Goal: Task Accomplishment & Management: Use online tool/utility

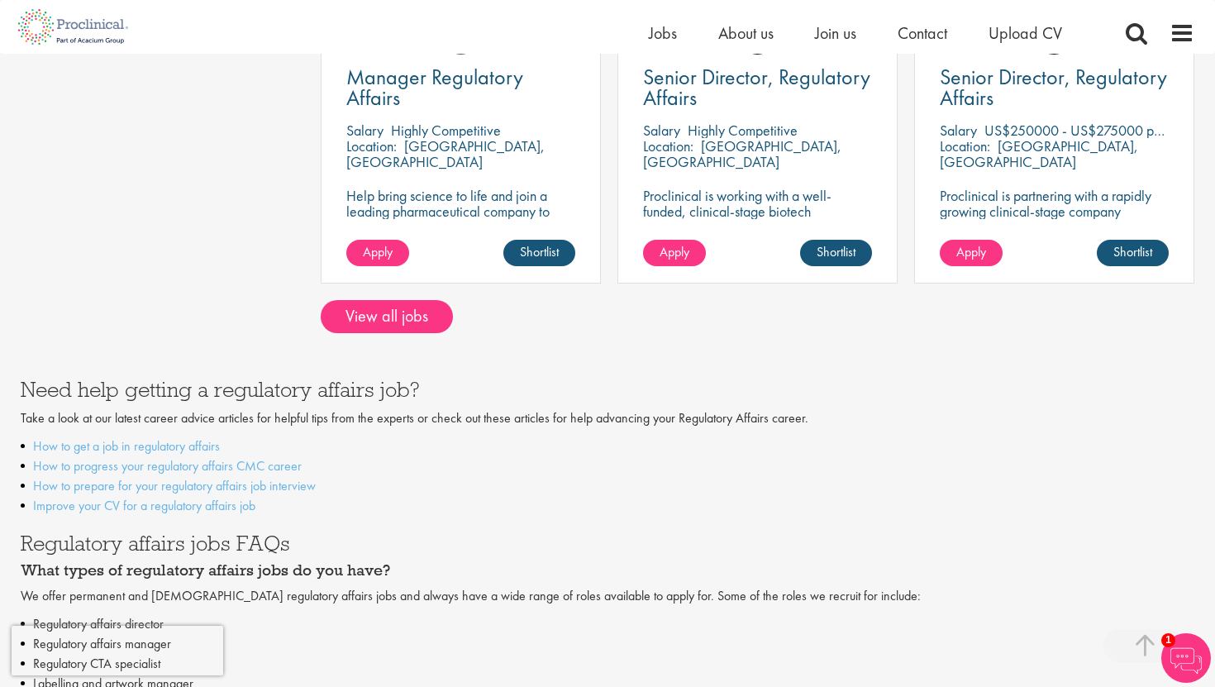
scroll to position [736, 0]
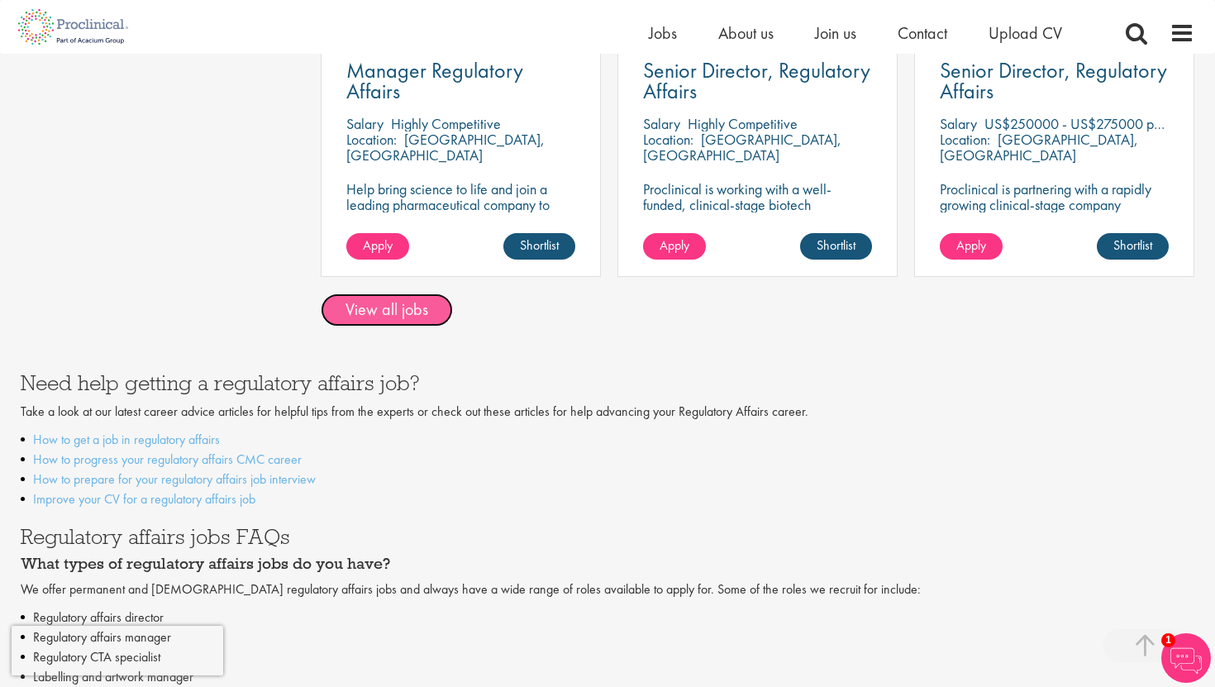
click at [381, 323] on link "View all jobs" at bounding box center [387, 309] width 132 height 33
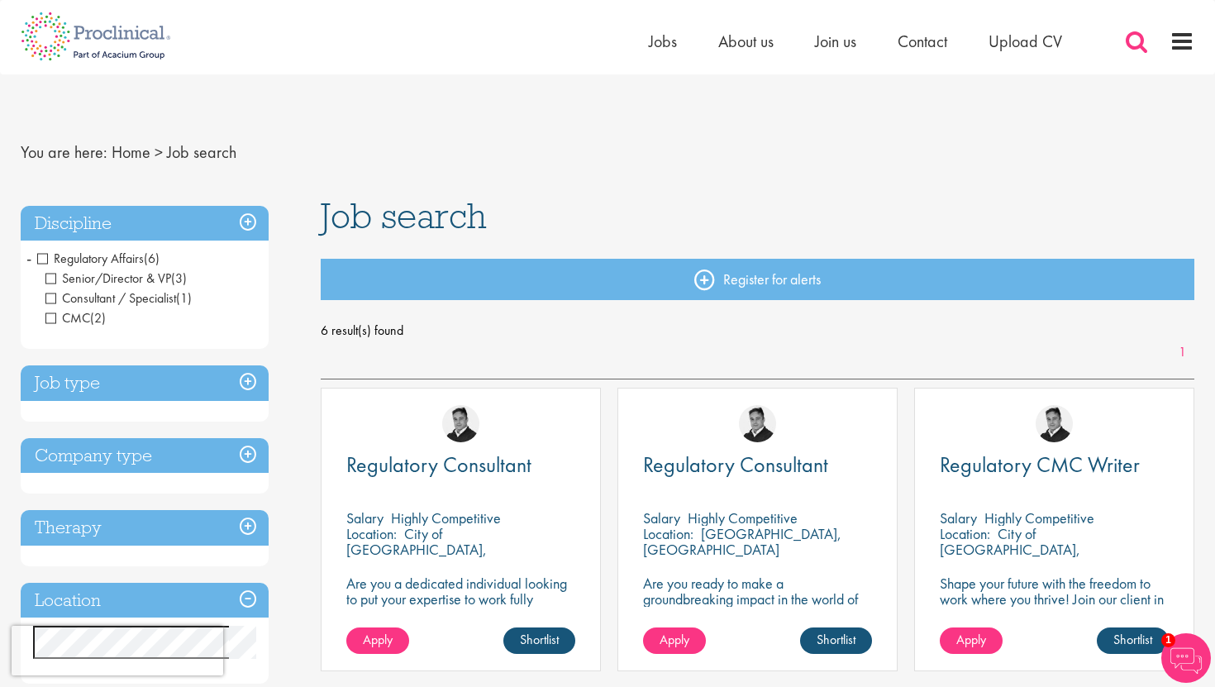
click at [1139, 37] on span at bounding box center [1136, 41] width 25 height 25
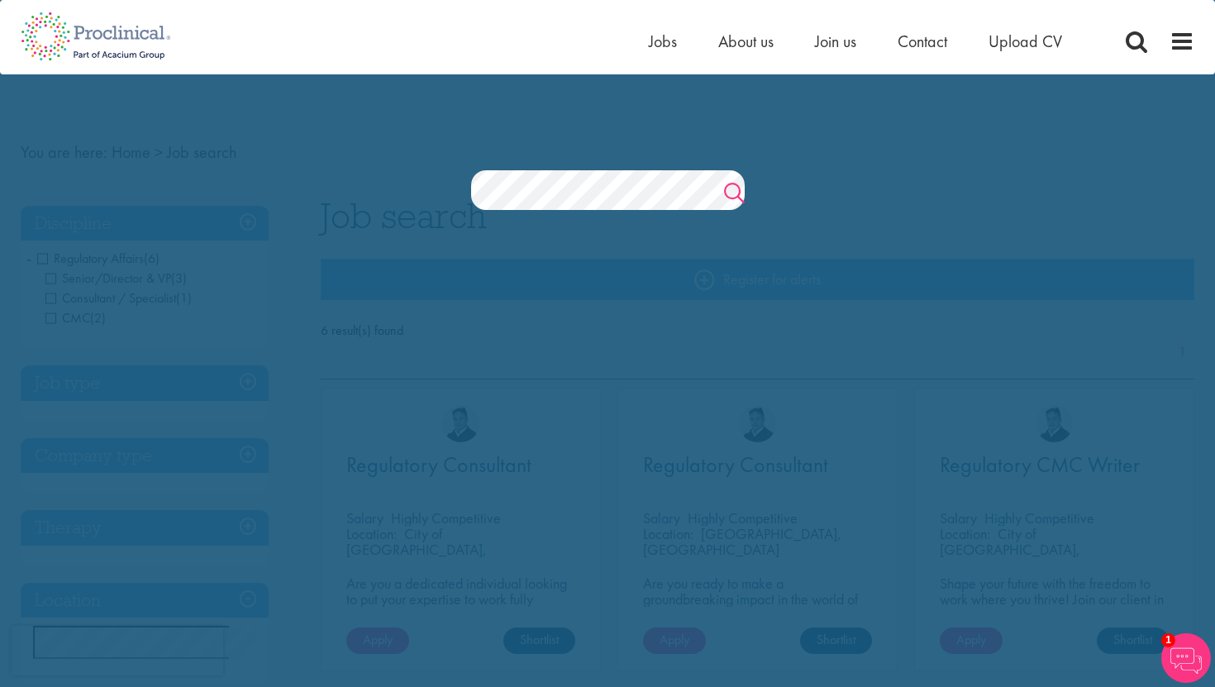
click at [729, 196] on link "Search" at bounding box center [734, 194] width 21 height 33
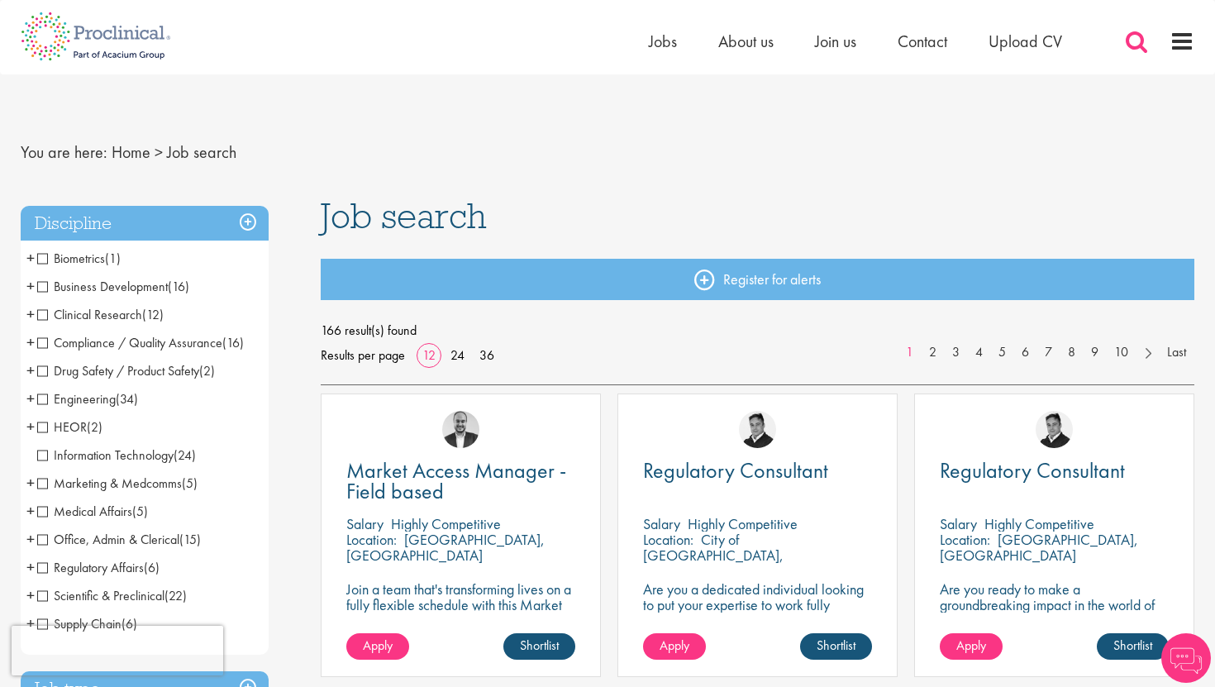
click at [1132, 49] on span at bounding box center [1136, 41] width 25 height 25
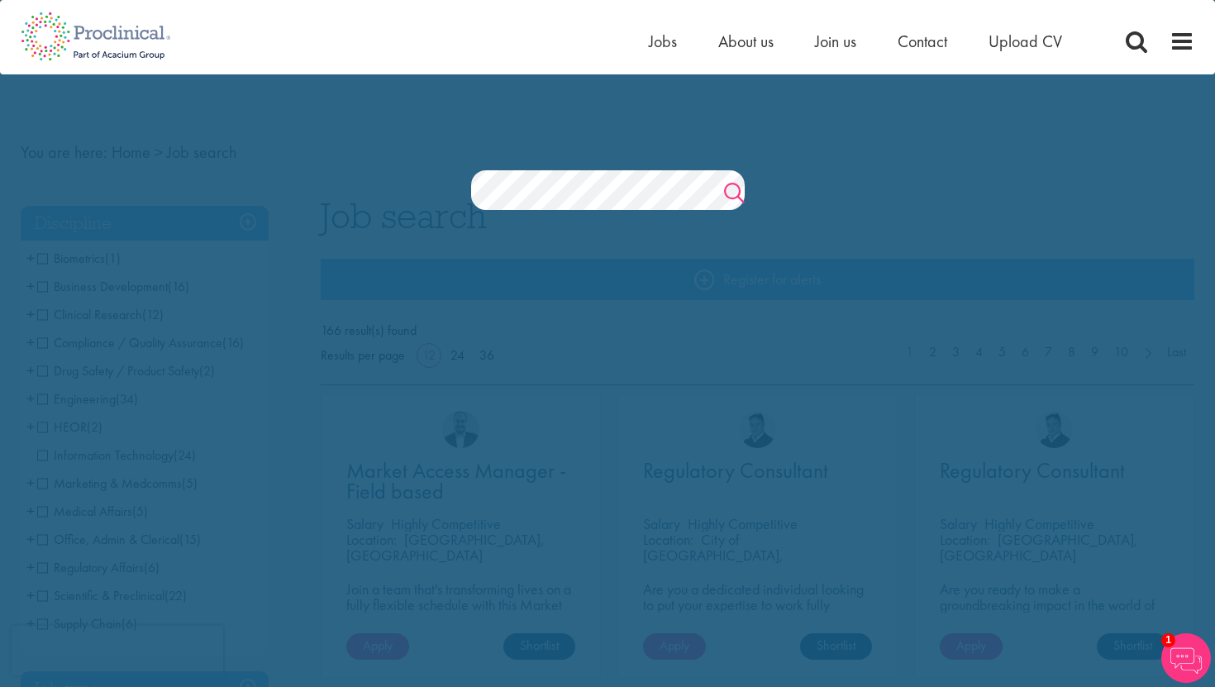
click at [738, 190] on link "Search" at bounding box center [734, 194] width 21 height 33
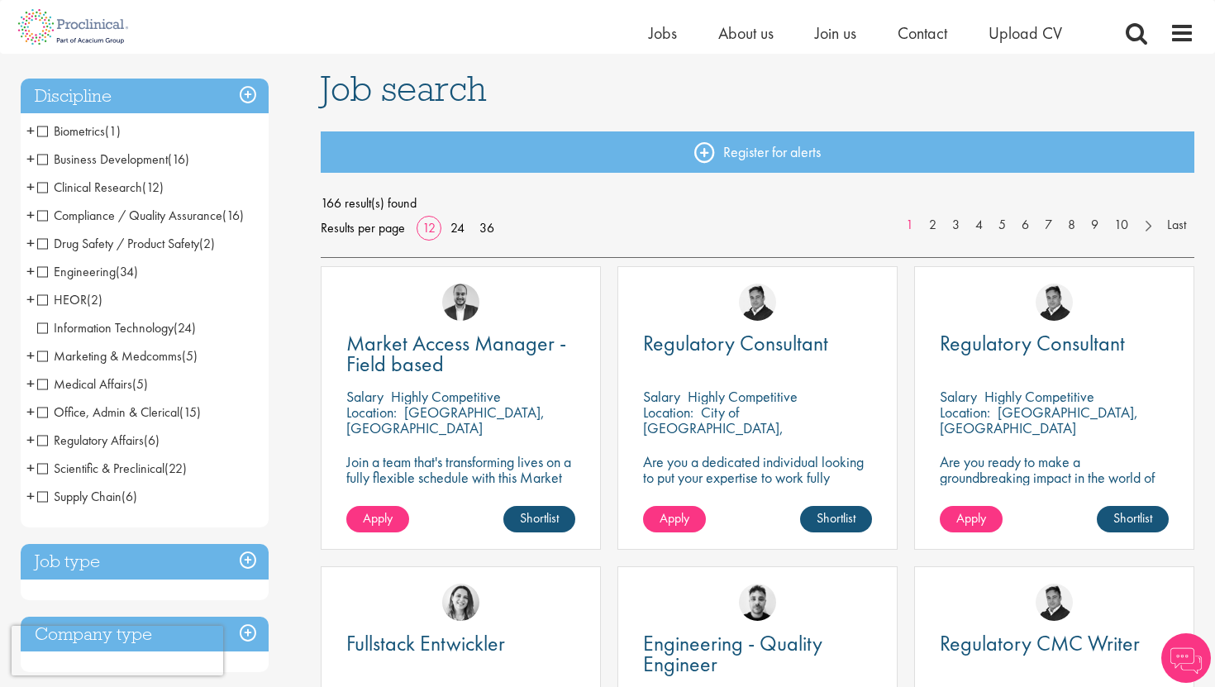
scroll to position [112, 0]
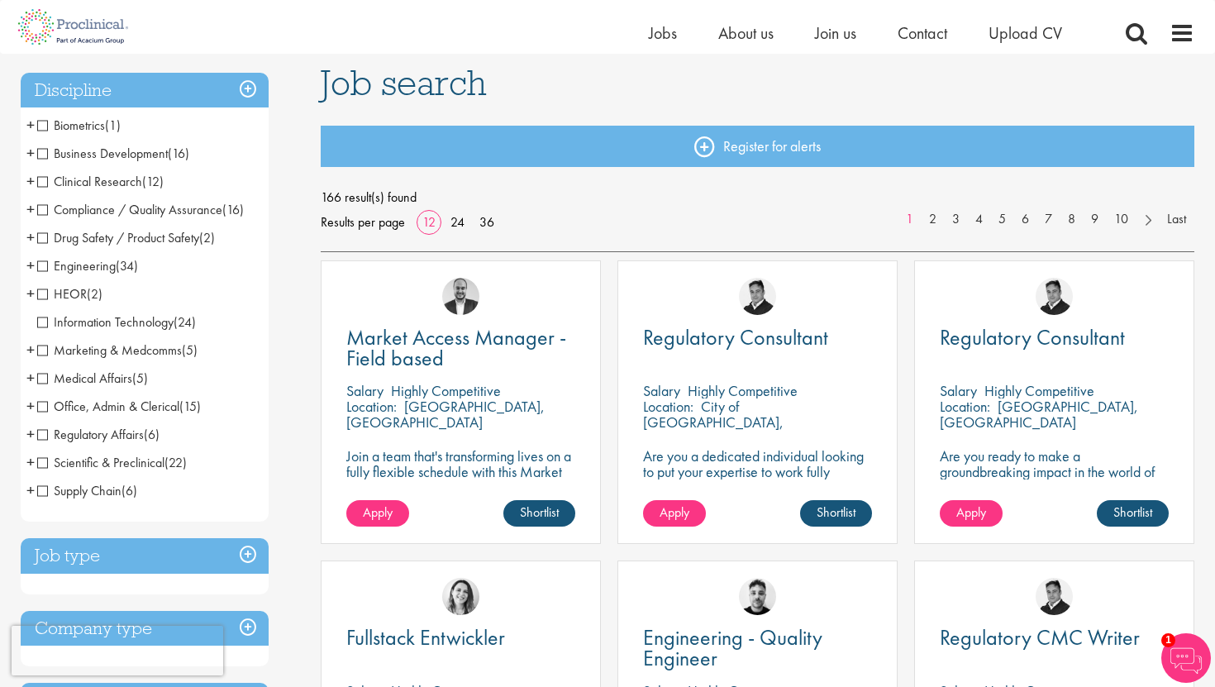
click at [44, 436] on span "Regulatory Affairs" at bounding box center [90, 434] width 107 height 17
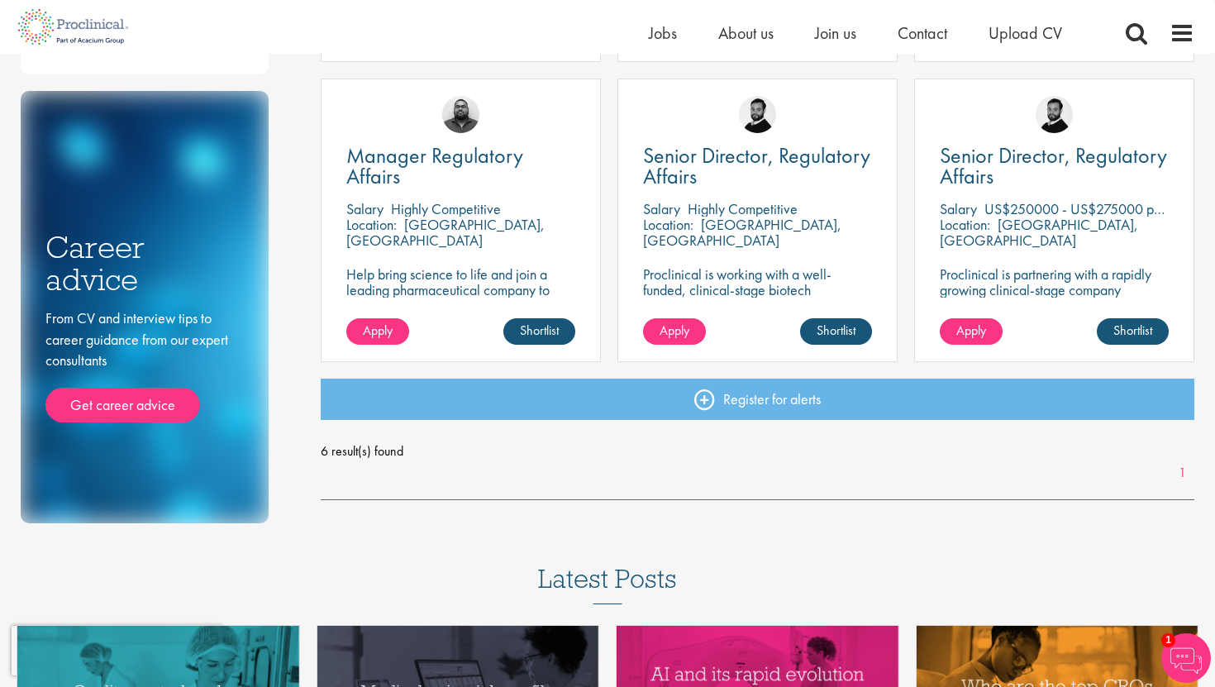
scroll to position [593, 0]
